Goal: Task Accomplishment & Management: Use online tool/utility

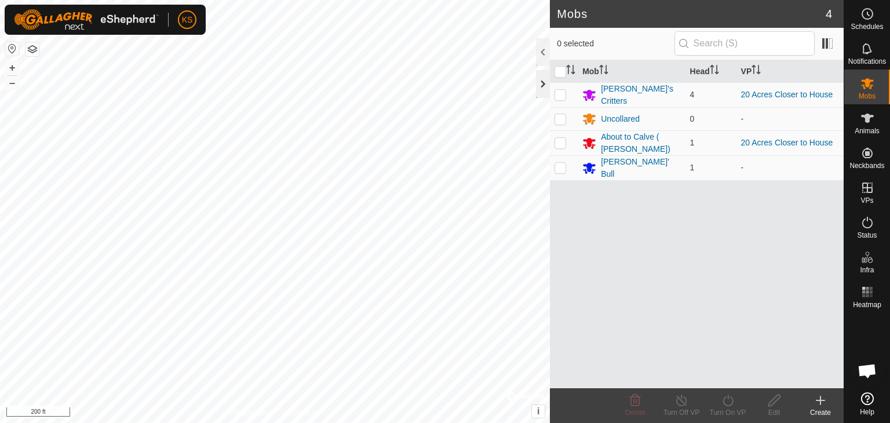
click at [545, 85] on div at bounding box center [543, 84] width 14 height 28
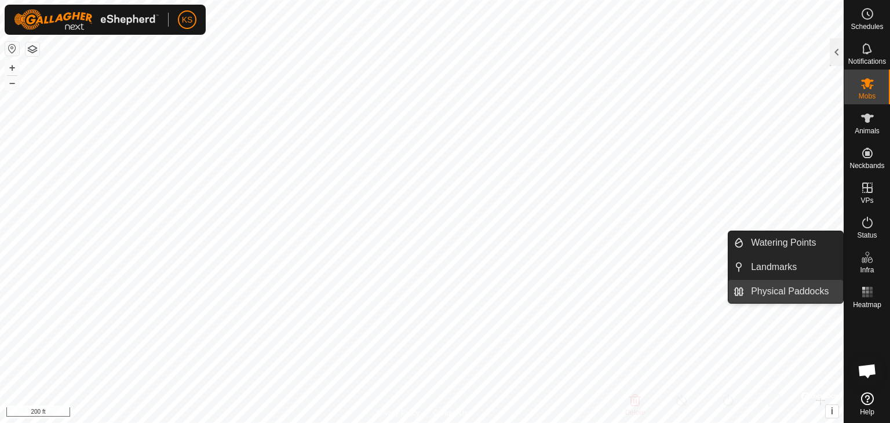
click at [818, 287] on link "Physical Paddocks" at bounding box center [793, 291] width 99 height 23
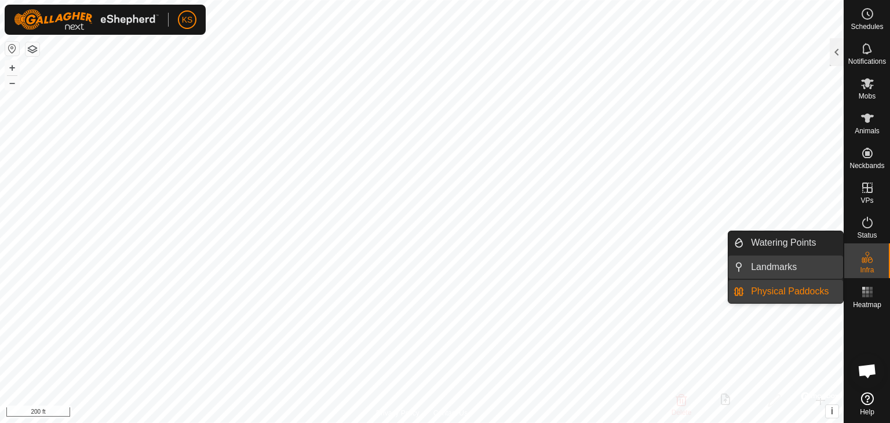
click at [808, 270] on link "Landmarks" at bounding box center [793, 266] width 99 height 23
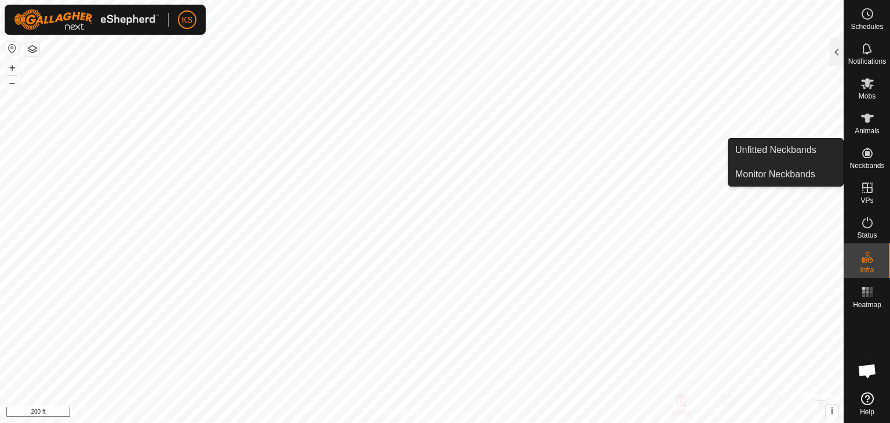
click at [866, 153] on icon at bounding box center [867, 153] width 10 height 10
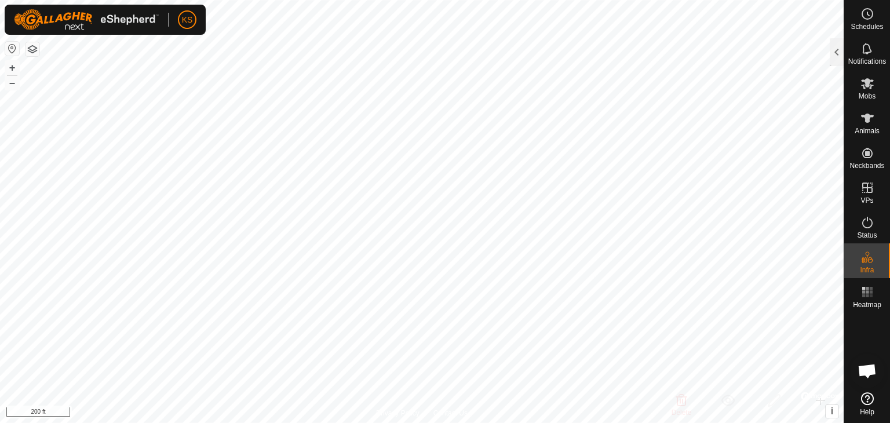
click at [862, 401] on icon at bounding box center [867, 398] width 13 height 13
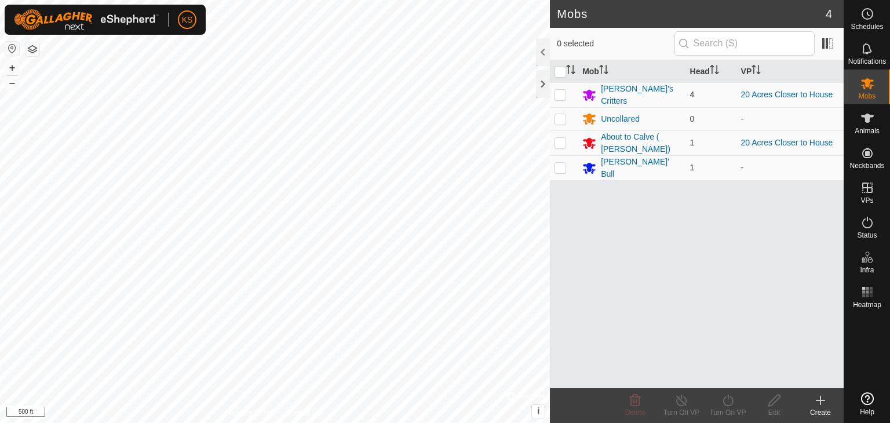
click at [862, 395] on icon at bounding box center [867, 398] width 13 height 13
click at [321, 422] on html "KS Schedules Notifications Mobs Animals Neckbands VPs Status Infra Heatmap Help…" at bounding box center [445, 211] width 890 height 423
drag, startPoint x: 602, startPoint y: 165, endPoint x: 590, endPoint y: 167, distance: 12.4
click at [590, 167] on icon at bounding box center [589, 168] width 13 height 11
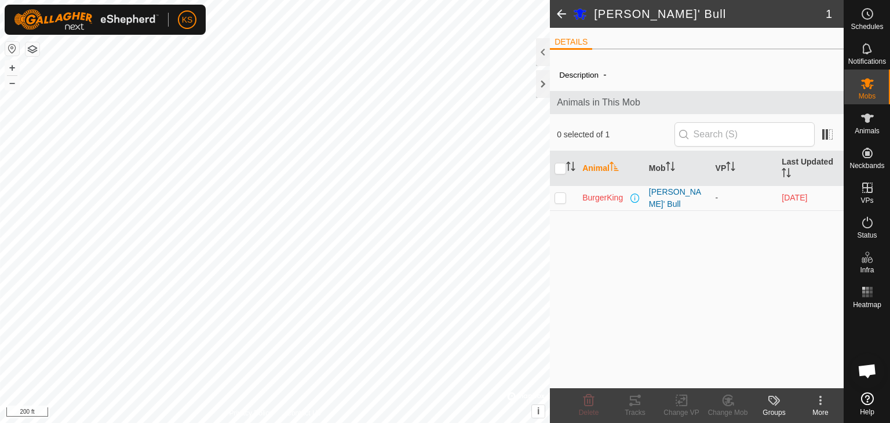
click at [34, 48] on button "button" at bounding box center [32, 49] width 14 height 14
click at [873, 95] on span "Mobs" at bounding box center [866, 96] width 17 height 7
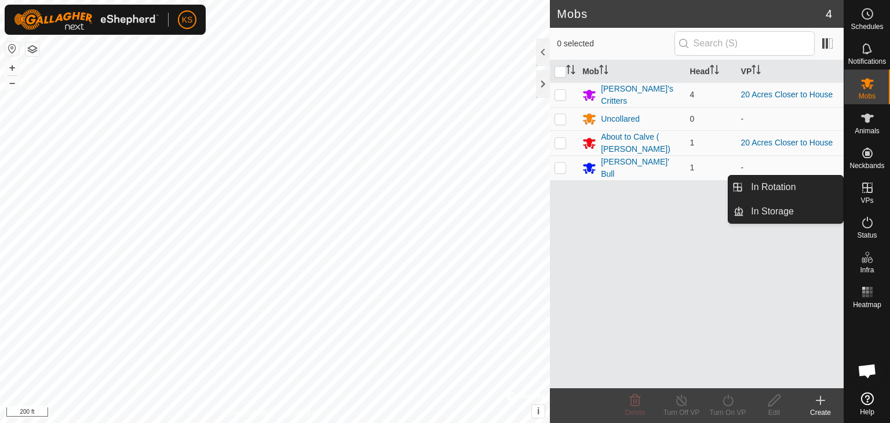
click at [861, 195] on es-virtualpaddocks-svg-icon at bounding box center [867, 187] width 21 height 19
click at [826, 189] on link "In Rotation" at bounding box center [793, 186] width 99 height 23
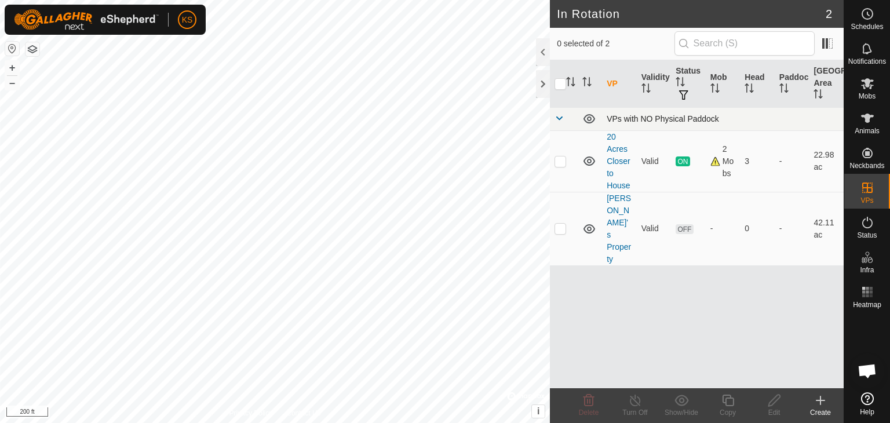
click at [557, 118] on span at bounding box center [558, 118] width 9 height 9
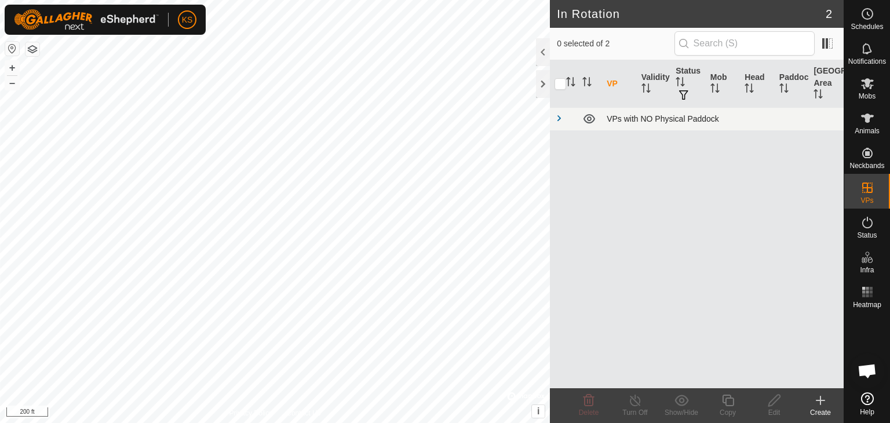
click at [557, 118] on span at bounding box center [558, 118] width 9 height 9
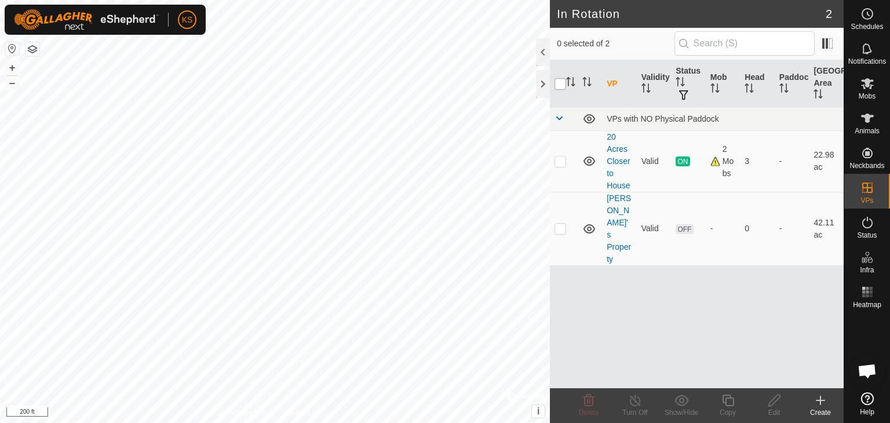
click at [558, 84] on input "checkbox" at bounding box center [560, 84] width 12 height 12
checkbox input "true"
click at [558, 84] on input "checkbox" at bounding box center [560, 84] width 12 height 12
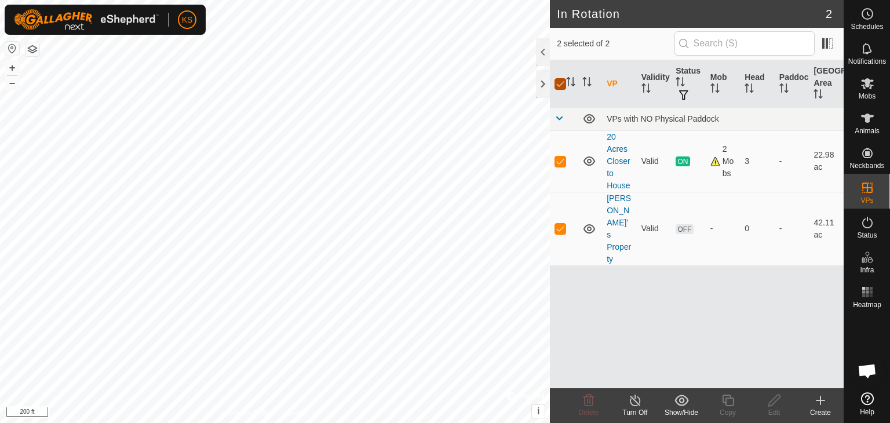
checkbox input "false"
click at [821, 397] on icon at bounding box center [820, 400] width 14 height 14
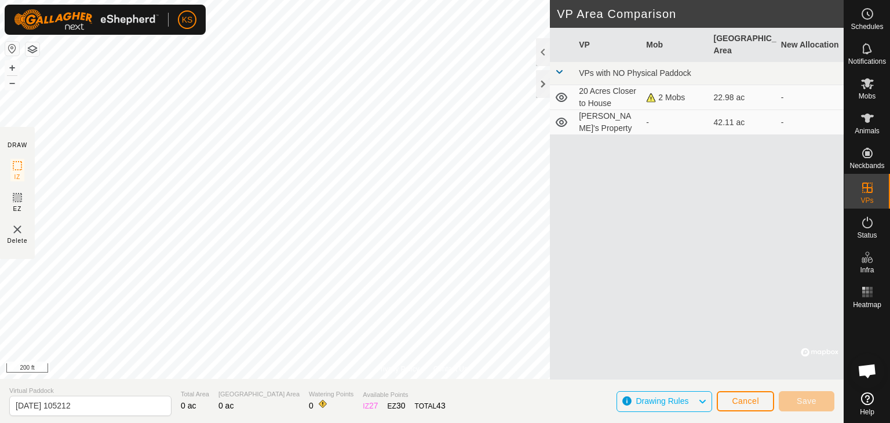
click at [550, 130] on div "VP Mob Grazing Area New Allocation VPs with NO Physical Paddock 20 Acres Closer…" at bounding box center [697, 204] width 294 height 352
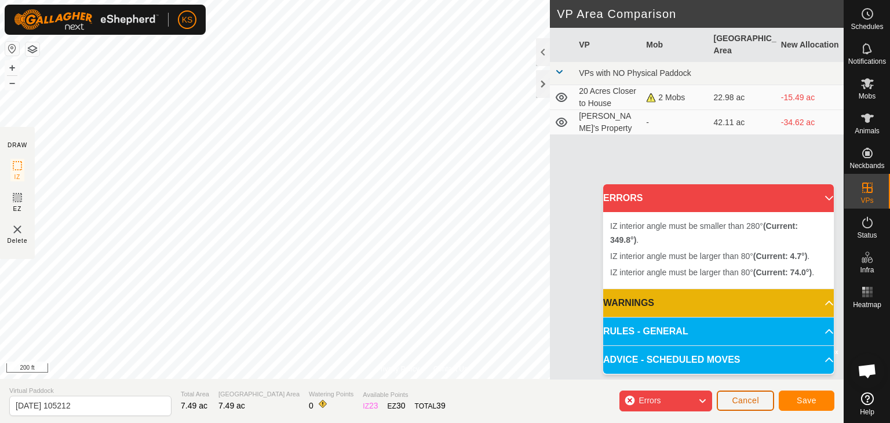
click at [744, 399] on span "Cancel" at bounding box center [744, 400] width 27 height 9
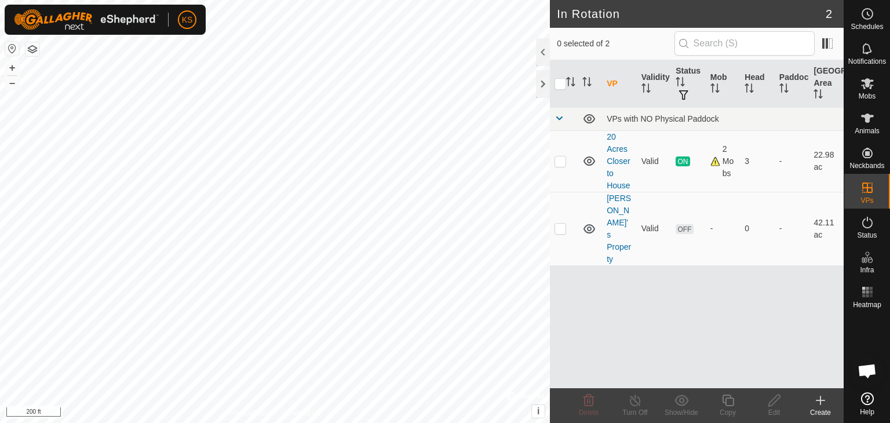
click at [820, 398] on icon at bounding box center [820, 400] width 0 height 8
